Goal: Navigation & Orientation: Find specific page/section

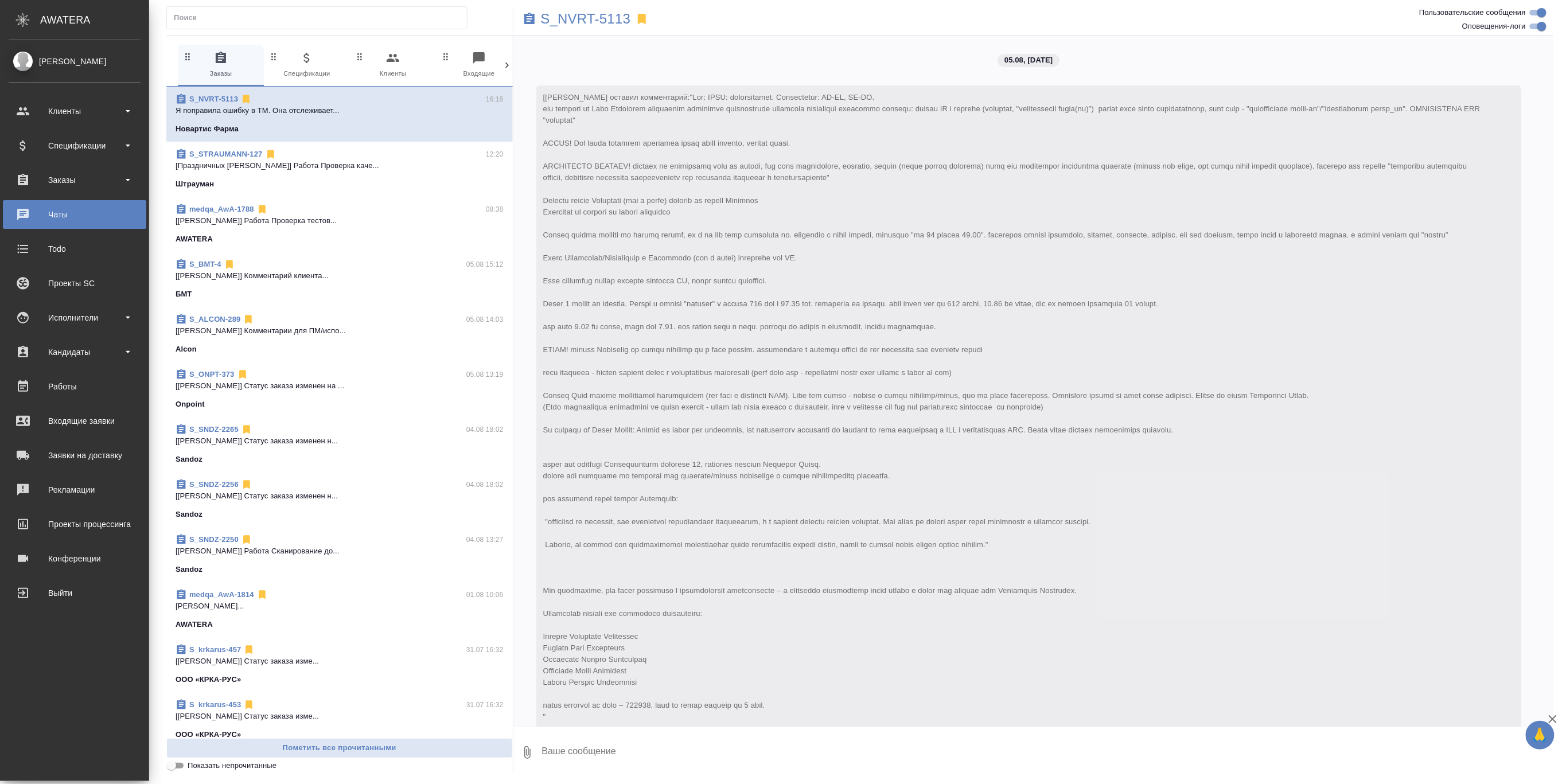
scroll to position [6913, 0]
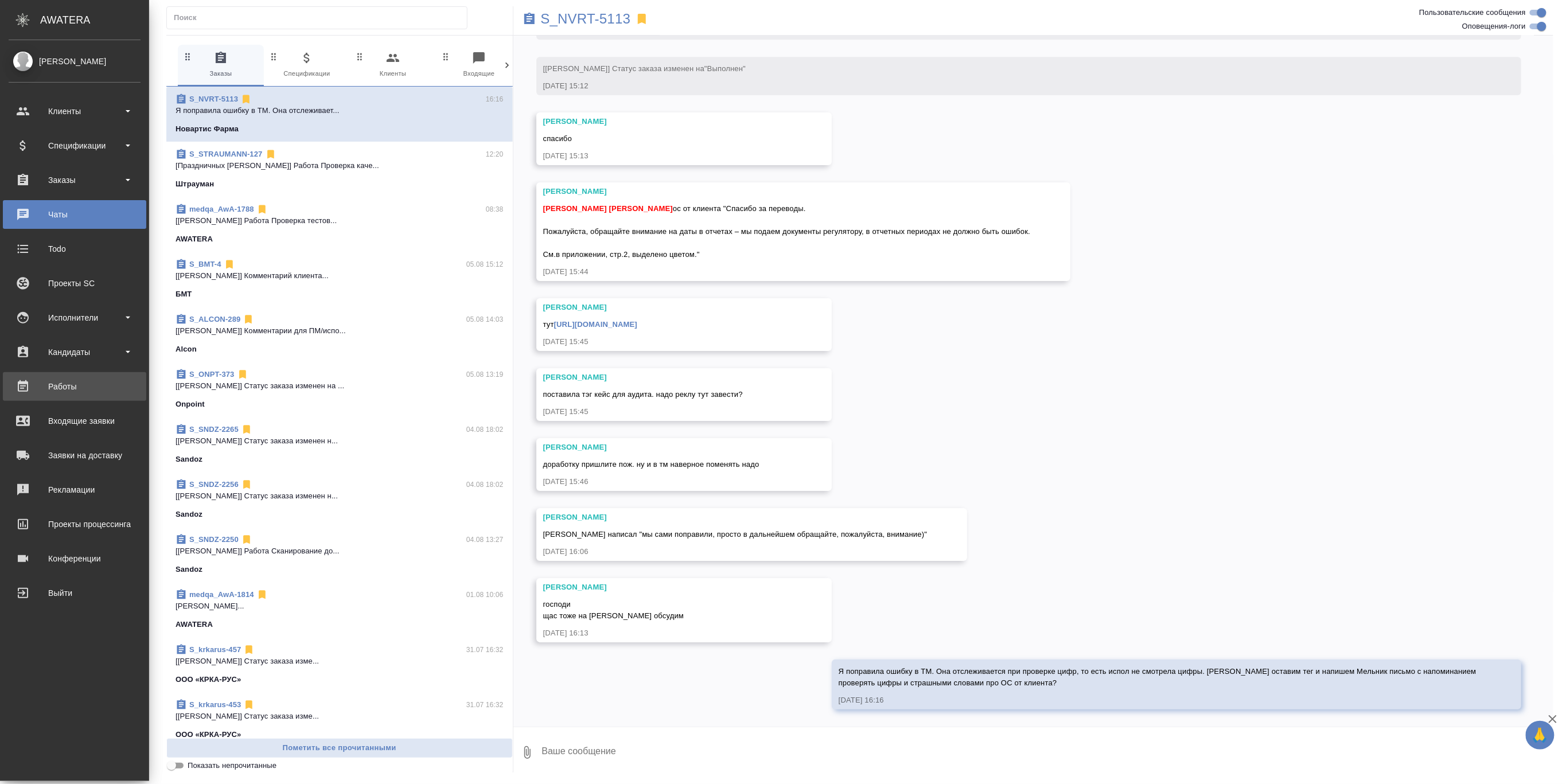
click at [72, 382] on div "Работы" at bounding box center [74, 386] width 132 height 17
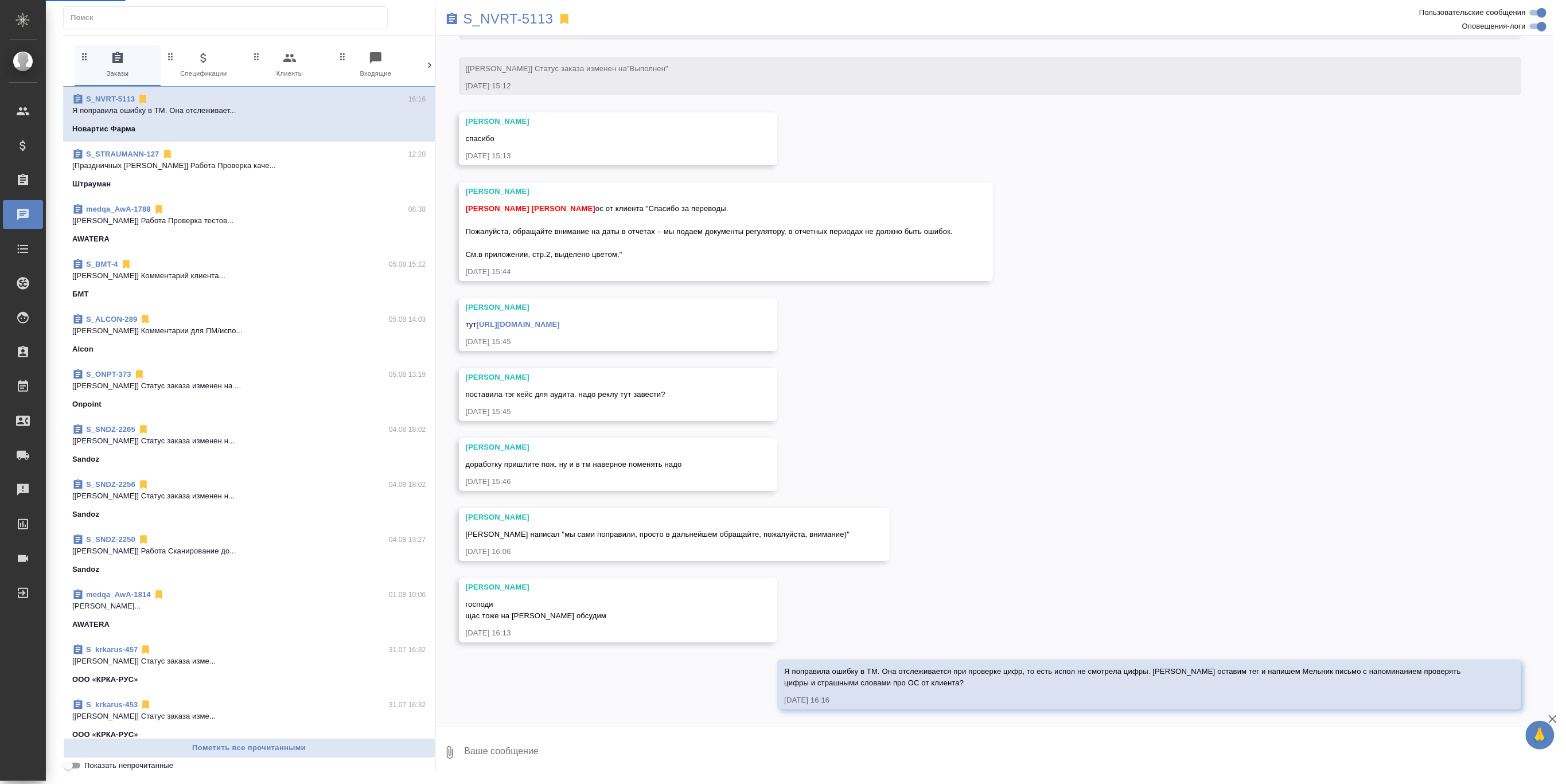
scroll to position [6856, 0]
